Goal: Check status: Check status

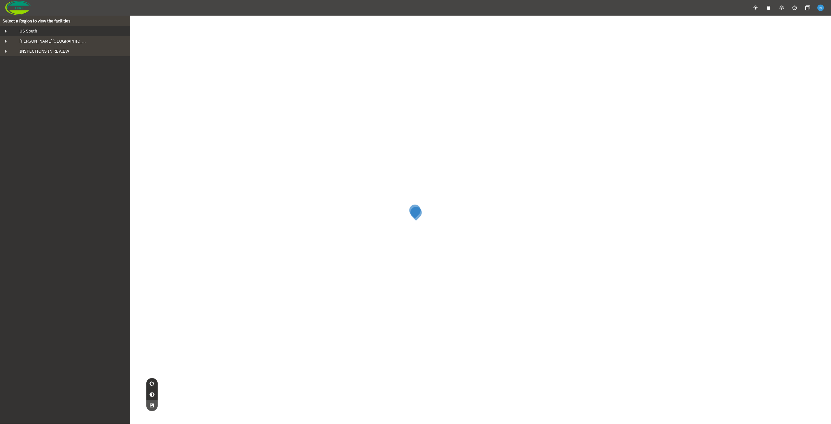
click at [52, 33] on div "US South" at bounding box center [70, 31] width 113 height 6
click at [53, 42] on div "[PERSON_NAME] Bluff" at bounding box center [71, 41] width 103 height 6
click at [62, 61] on span "ARG Overnight Tank" at bounding box center [48, 62] width 37 height 6
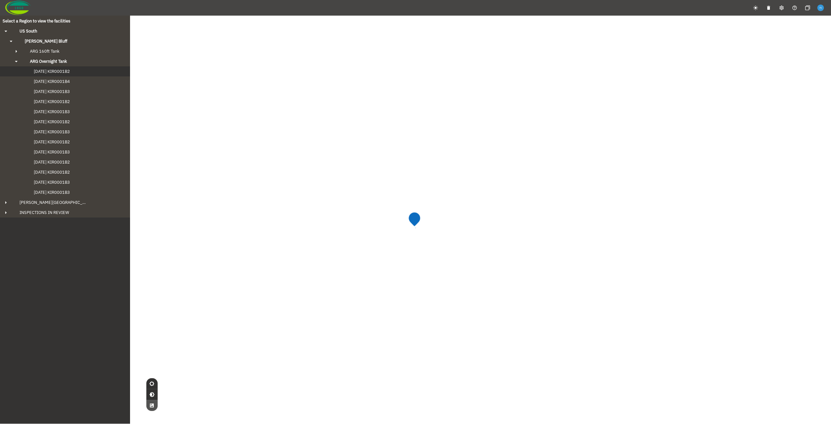
click at [64, 71] on span "[DATE] KIR0001B2" at bounding box center [45, 72] width 49 height 6
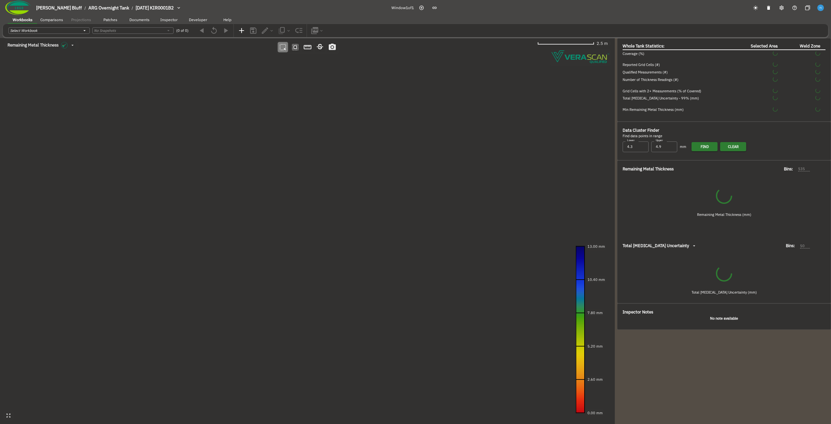
type input "93"
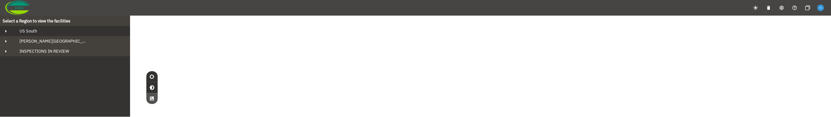
click at [40, 31] on div "US South" at bounding box center [70, 31] width 113 height 6
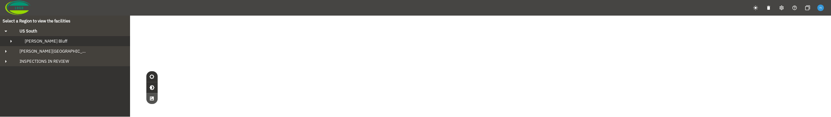
click at [49, 41] on span "[PERSON_NAME] Bluff" at bounding box center [46, 41] width 43 height 6
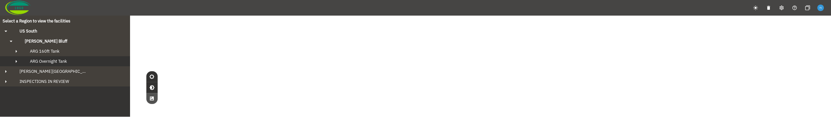
click at [54, 60] on span "ARG Overnight Tank" at bounding box center [48, 62] width 37 height 6
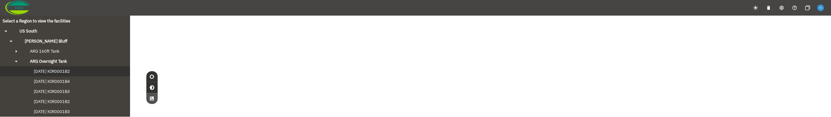
click at [54, 68] on button "[DATE] KIR0001B2" at bounding box center [65, 71] width 130 height 10
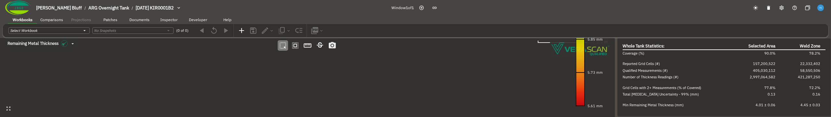
type input "93"
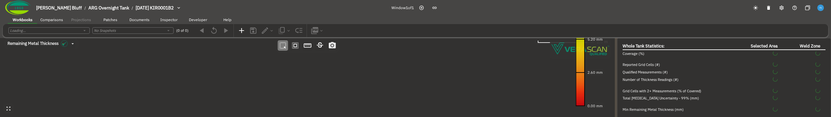
type input "93"
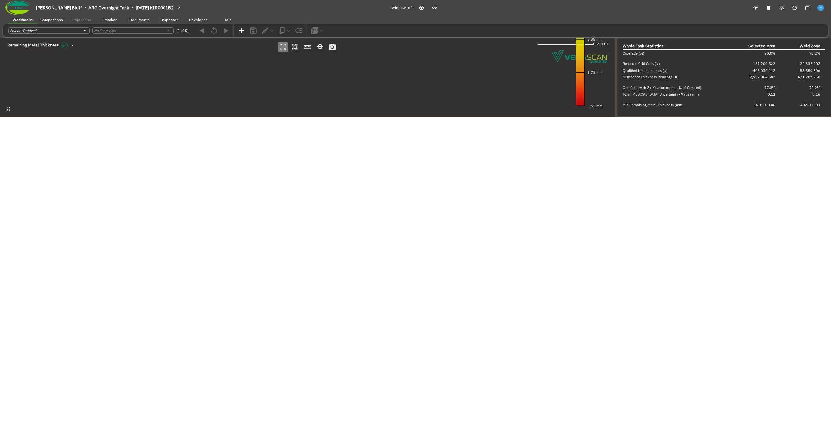
click at [266, 100] on canvas at bounding box center [307, 77] width 615 height 79
drag, startPoint x: 273, startPoint y: 78, endPoint x: 249, endPoint y: 137, distance: 63.5
click at [249, 117] on html "Fowler's Bluff / ARG Overnight Tank / 2024-09-20 KIR0001B2 Window 1 of 1 Workbo…" at bounding box center [415, 70] width 831 height 140
